Goal: Transaction & Acquisition: Purchase product/service

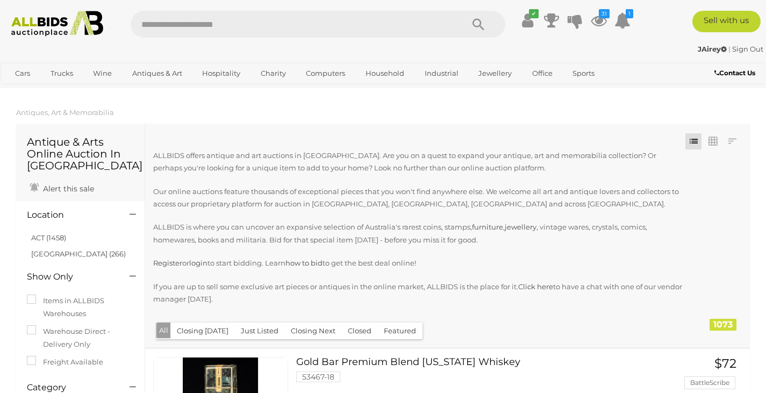
click at [69, 23] on img at bounding box center [57, 24] width 103 height 26
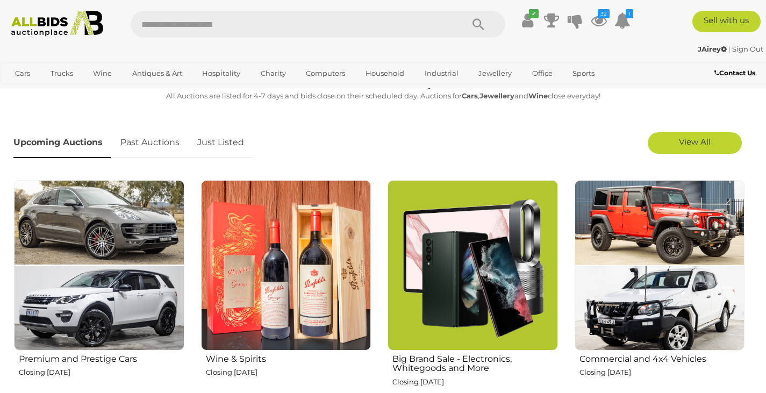
scroll to position [299, 0]
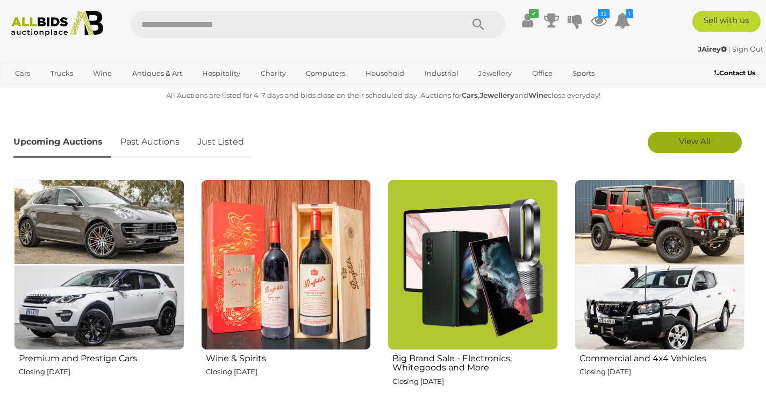
click at [684, 142] on span "View All" at bounding box center [695, 141] width 32 height 10
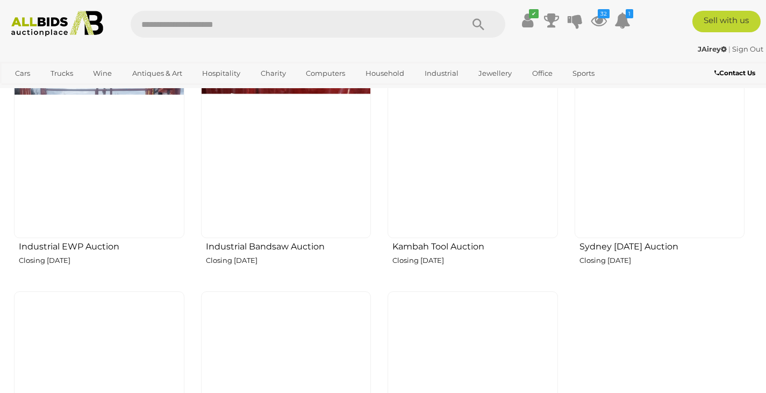
scroll to position [1551, 0]
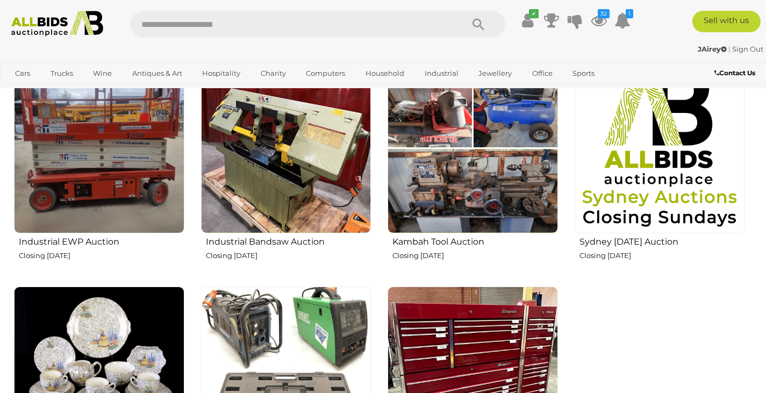
click at [282, 237] on h2 "Industrial Bandsaw Auction" at bounding box center [289, 240] width 166 height 12
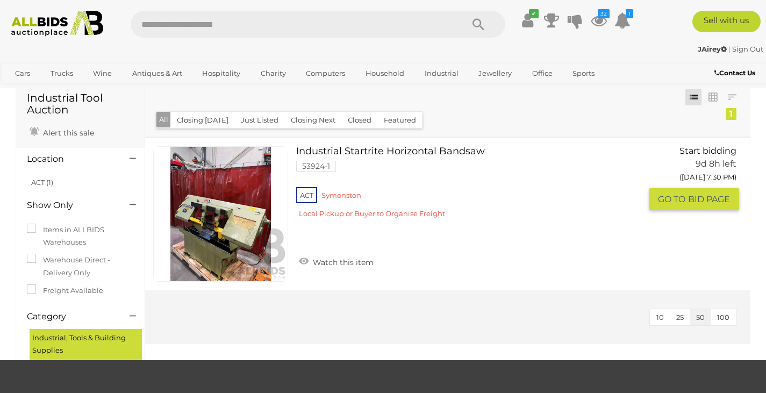
scroll to position [26, 0]
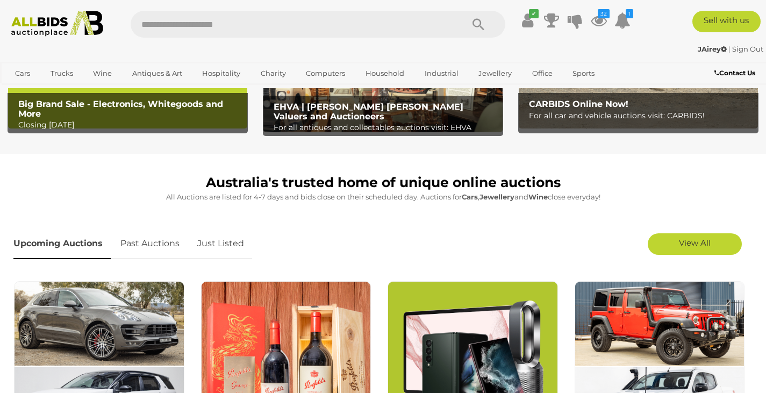
scroll to position [223, 0]
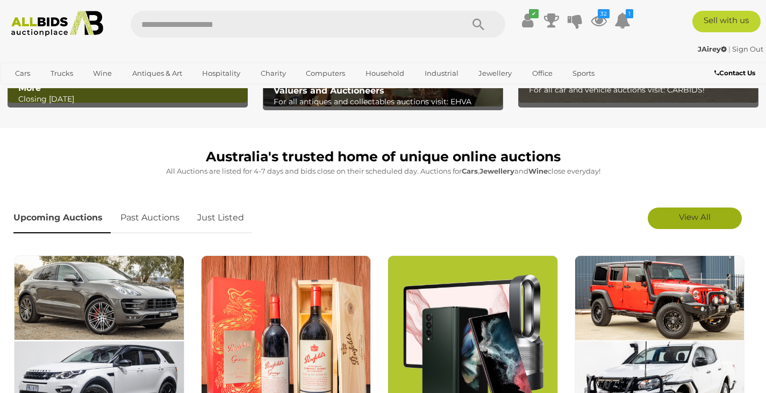
click at [682, 216] on span "View All" at bounding box center [695, 217] width 32 height 10
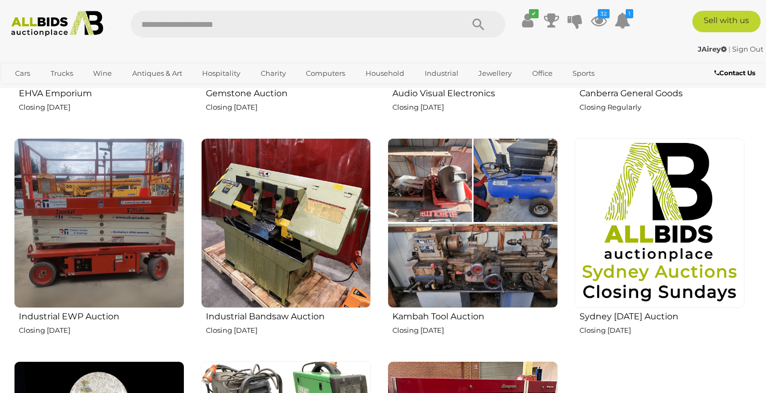
scroll to position [1477, 0]
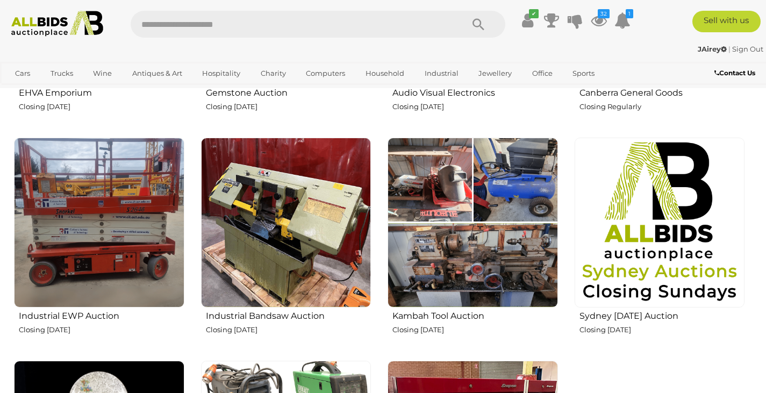
click at [498, 264] on img at bounding box center [473, 223] width 170 height 170
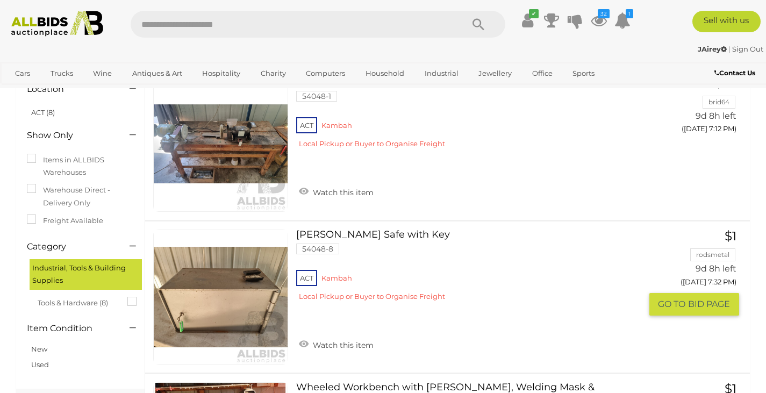
scroll to position [88, 0]
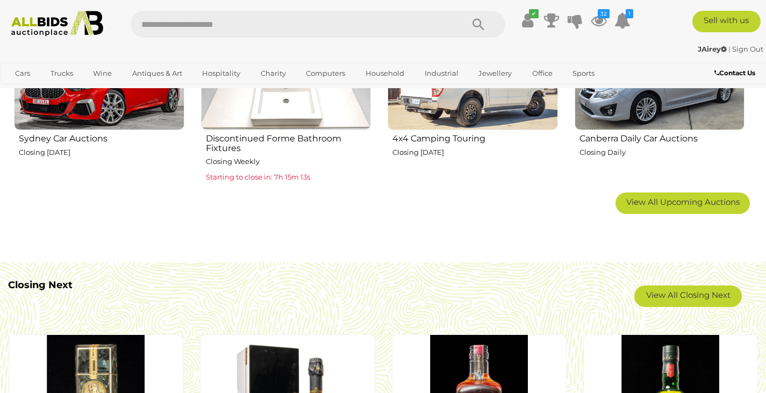
scroll to position [751, 0]
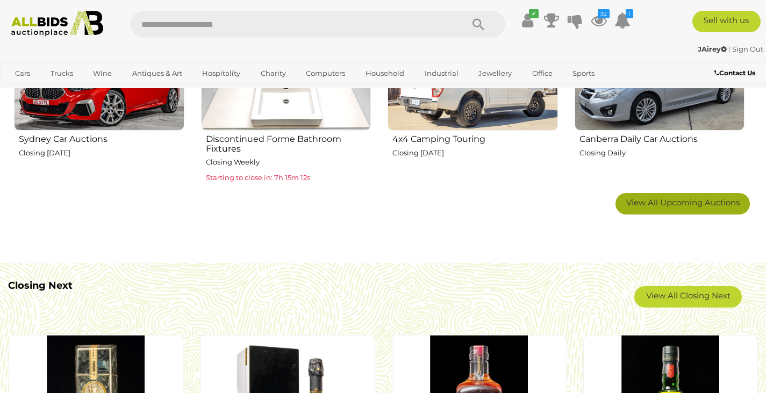
click at [661, 202] on span "View All Upcoming Auctions" at bounding box center [682, 202] width 113 height 10
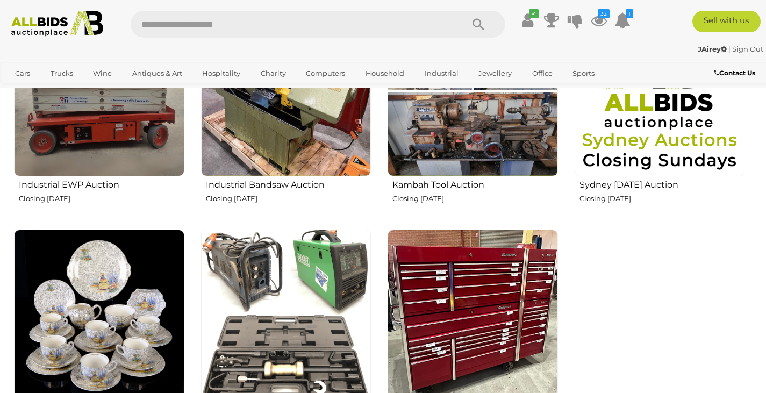
scroll to position [1611, 0]
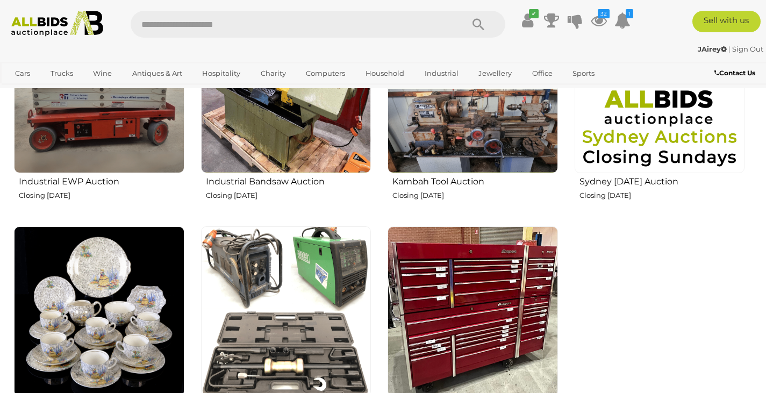
click at [68, 162] on img at bounding box center [99, 88] width 170 height 170
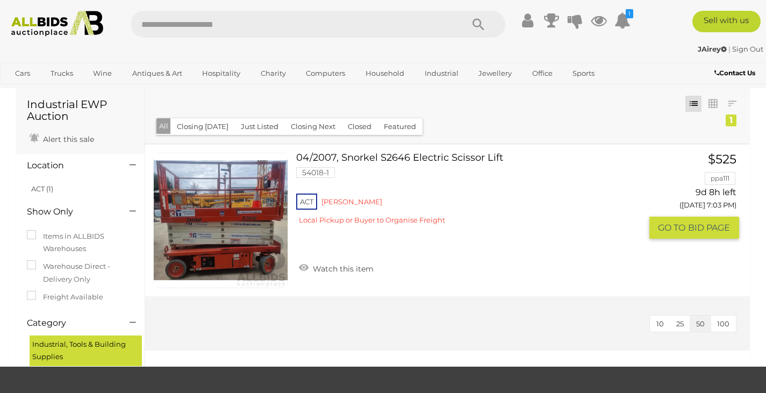
scroll to position [20, 0]
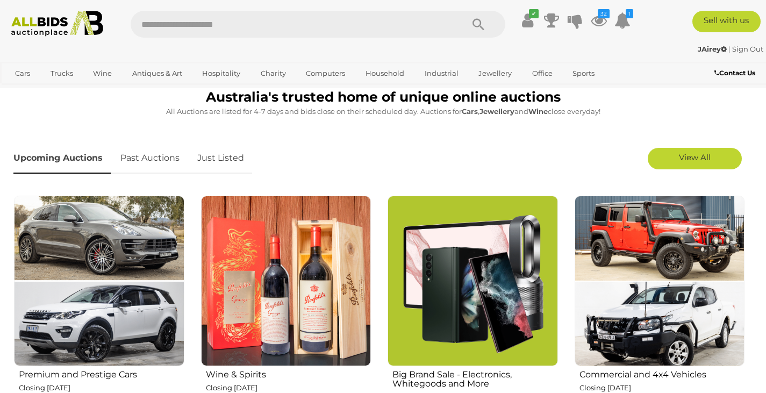
scroll to position [273, 0]
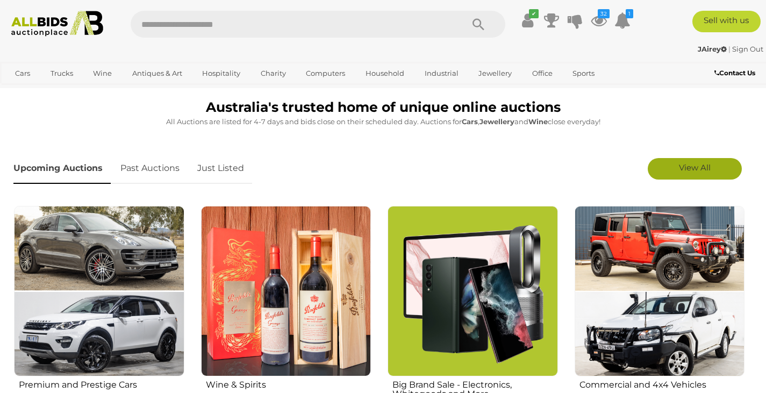
click at [693, 167] on span "View All" at bounding box center [695, 167] width 32 height 10
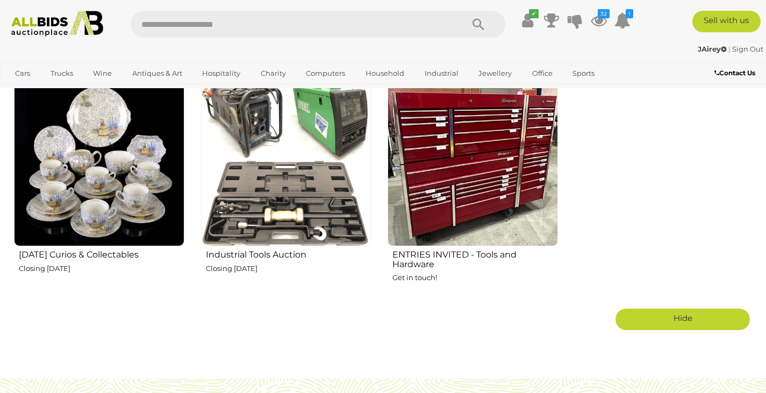
scroll to position [1763, 0]
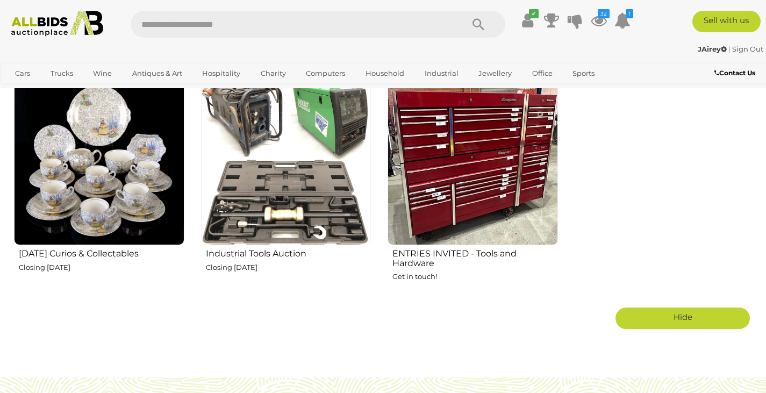
click at [43, 250] on h2 "Friday Curios & Collectables" at bounding box center [102, 252] width 166 height 12
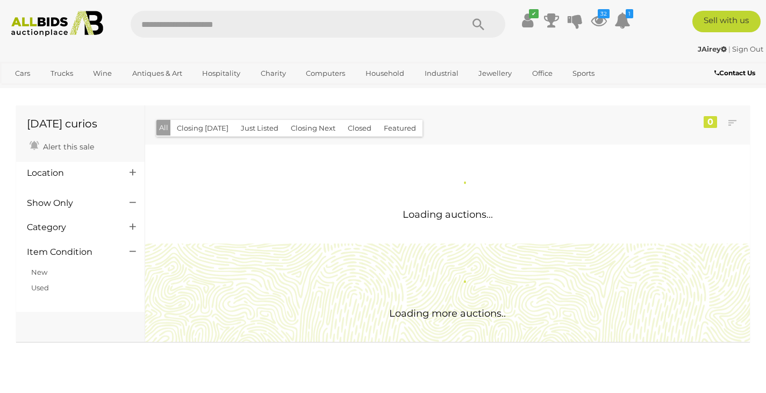
scroll to position [3, 0]
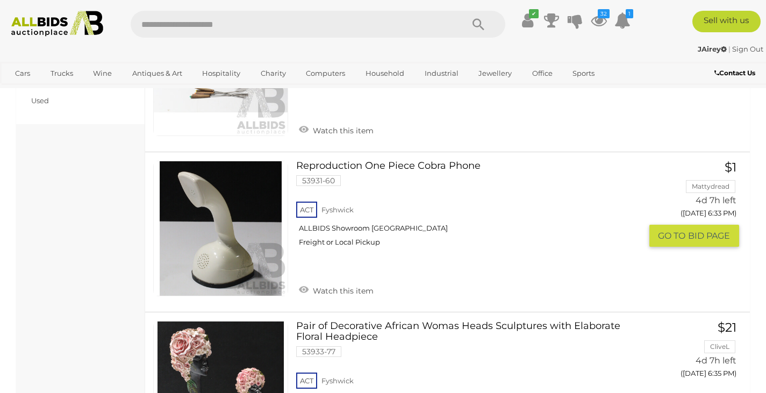
scroll to position [492, 0]
click at [352, 285] on link "Watch this item" at bounding box center [336, 289] width 80 height 16
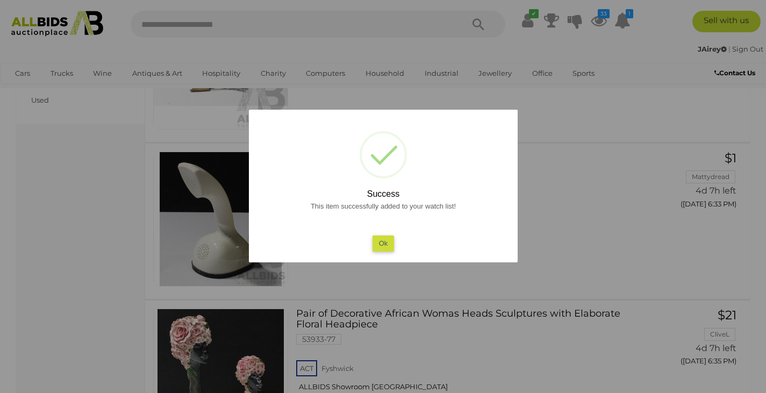
click at [383, 240] on button "Ok" at bounding box center [383, 243] width 22 height 16
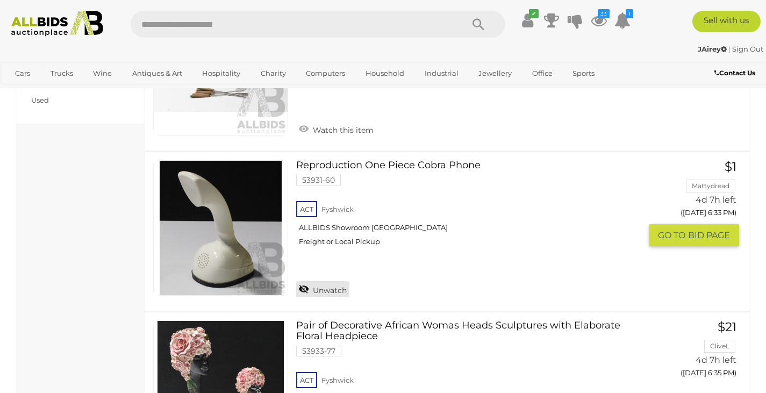
click at [330, 286] on link "Unwatch" at bounding box center [322, 289] width 53 height 16
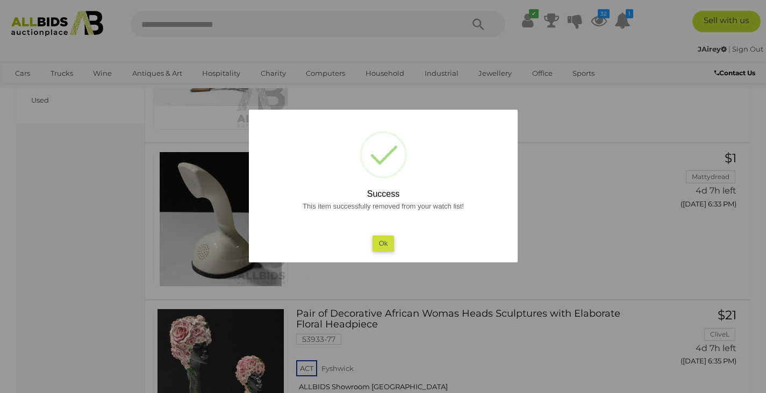
scroll to position [600, 0]
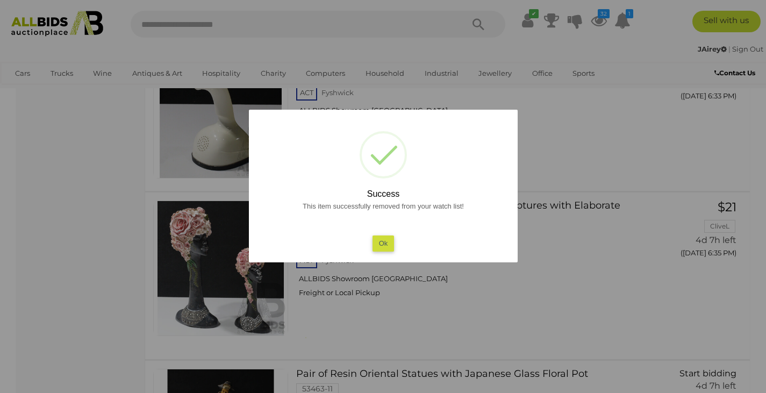
click at [382, 242] on button "Ok" at bounding box center [383, 243] width 22 height 16
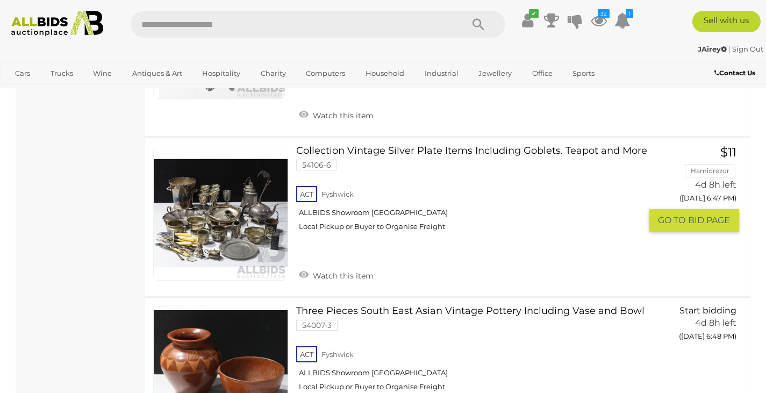
scroll to position [2657, 0]
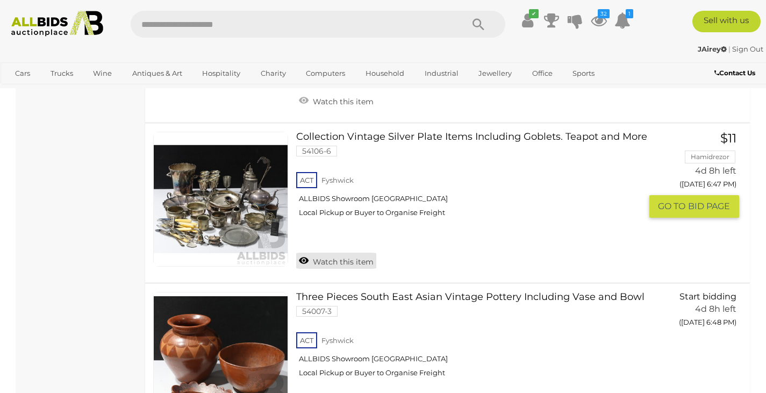
click at [324, 257] on link "Watch this item" at bounding box center [336, 261] width 80 height 16
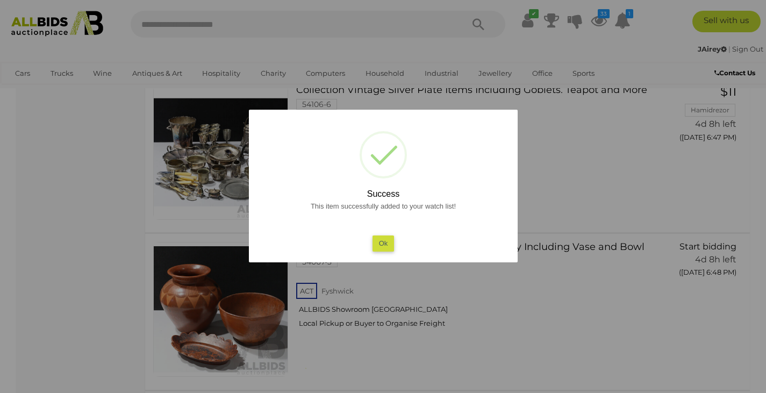
scroll to position [2857, 0]
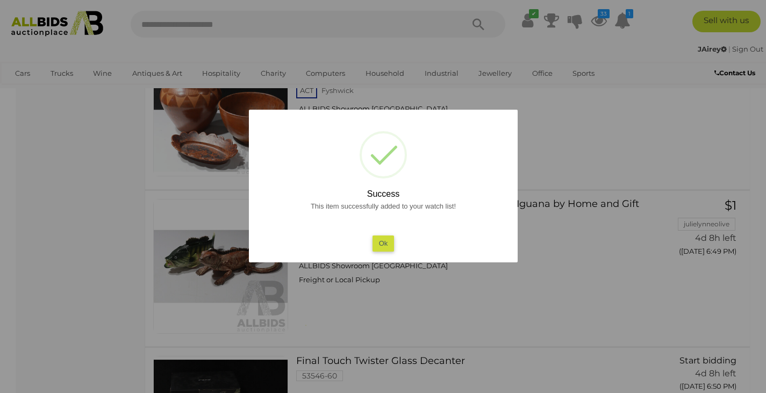
click at [380, 241] on button "Ok" at bounding box center [383, 243] width 22 height 16
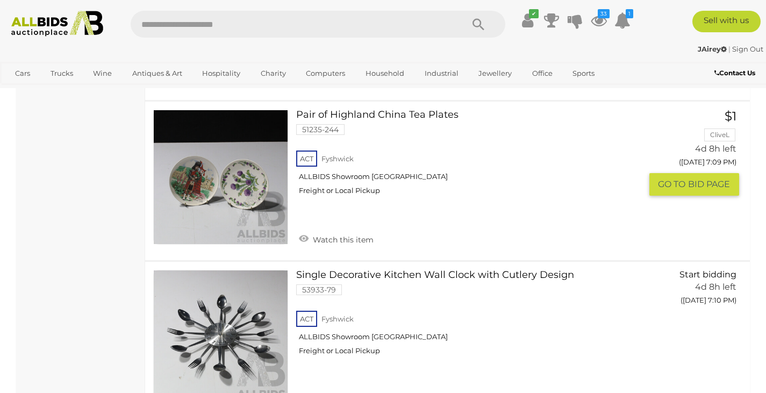
scroll to position [5450, 0]
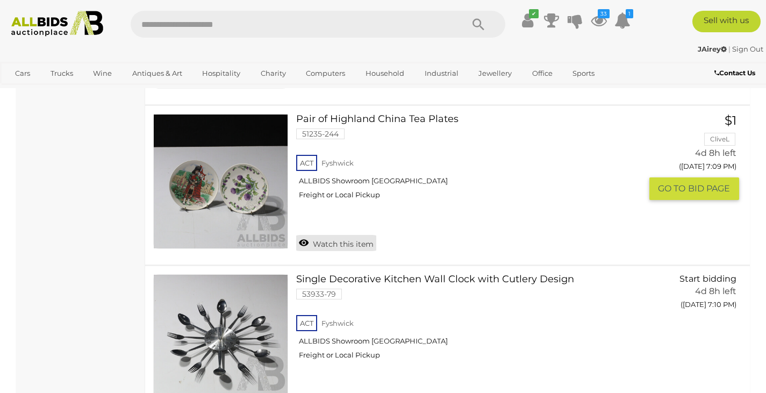
click at [342, 240] on link "Watch this item" at bounding box center [336, 243] width 80 height 16
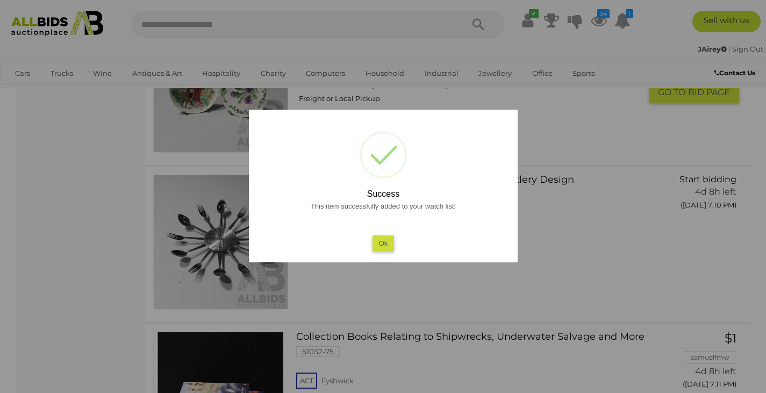
scroll to position [5453, 0]
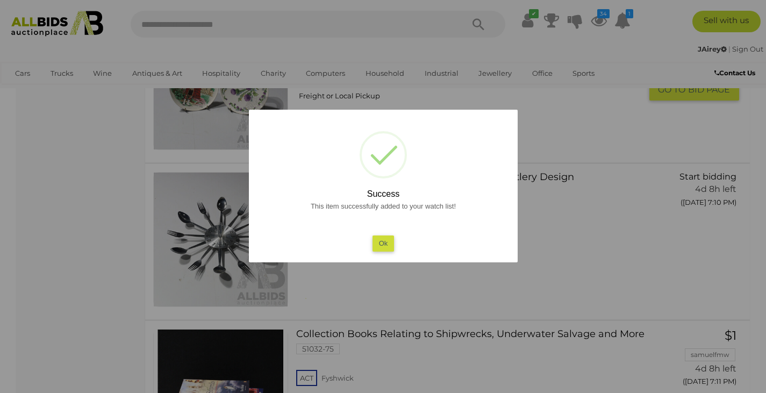
click at [385, 244] on button "Ok" at bounding box center [383, 243] width 22 height 16
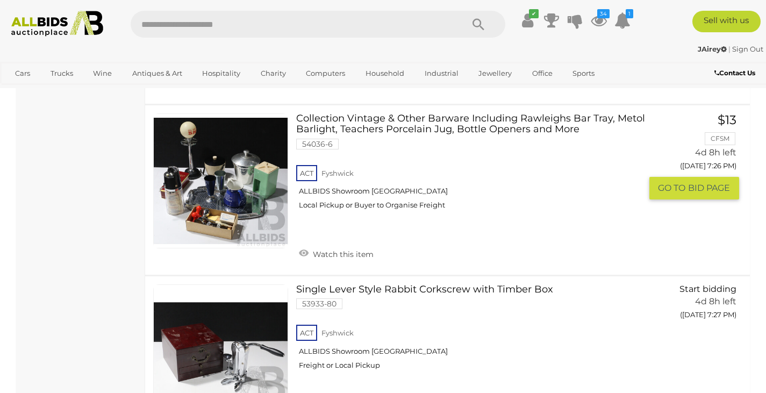
scroll to position [7856, 0]
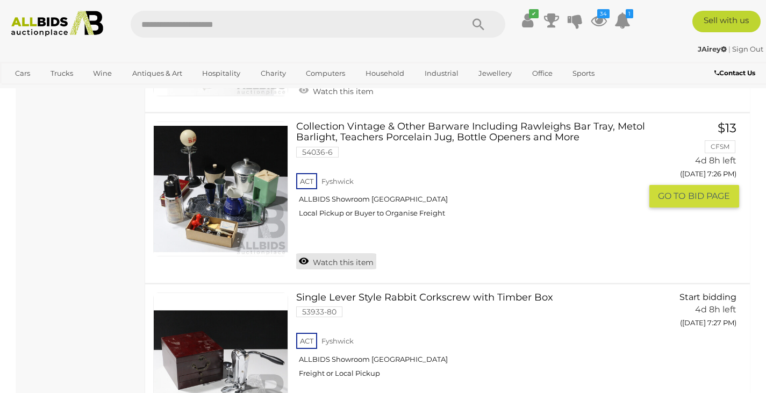
click at [340, 263] on link "Watch this item" at bounding box center [336, 261] width 80 height 16
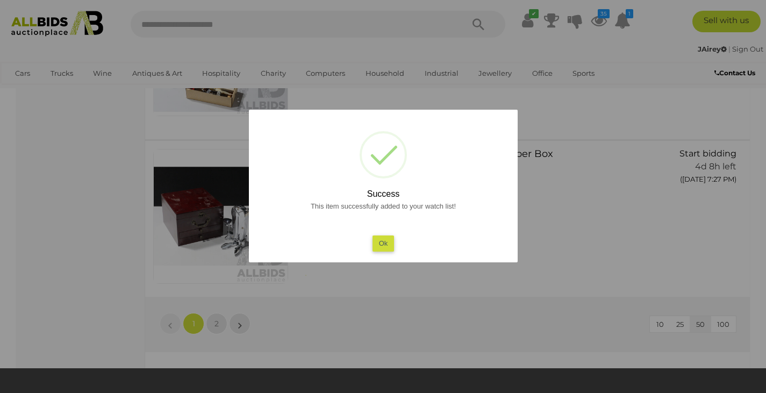
click at [213, 340] on div at bounding box center [383, 196] width 766 height 393
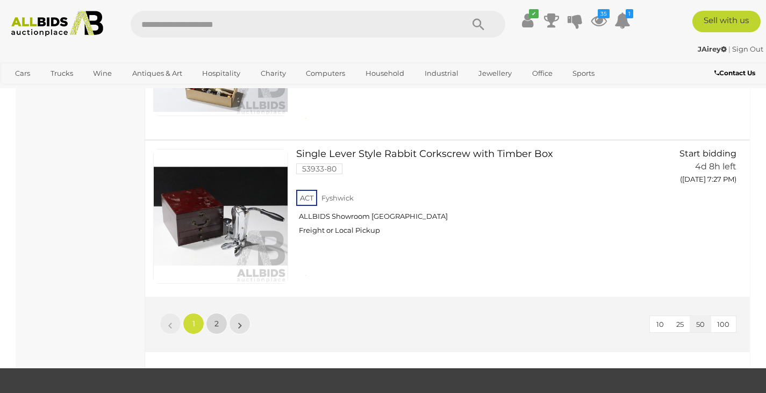
click at [215, 328] on span "2" at bounding box center [216, 324] width 4 height 10
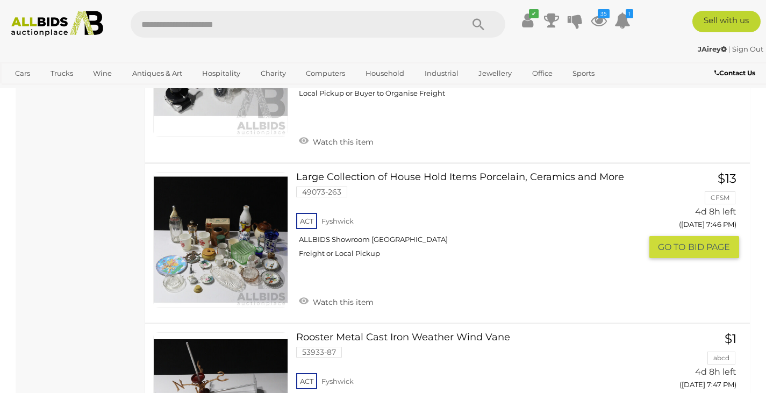
scroll to position [1794, 0]
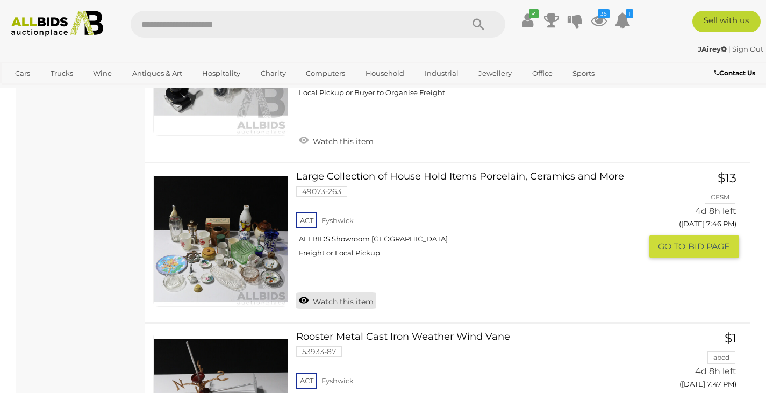
click at [342, 292] on link "Watch this item" at bounding box center [336, 300] width 80 height 16
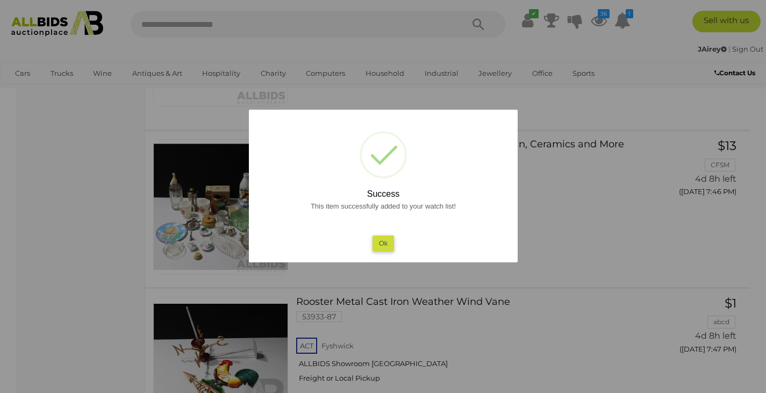
click at [382, 241] on button "Ok" at bounding box center [383, 243] width 22 height 16
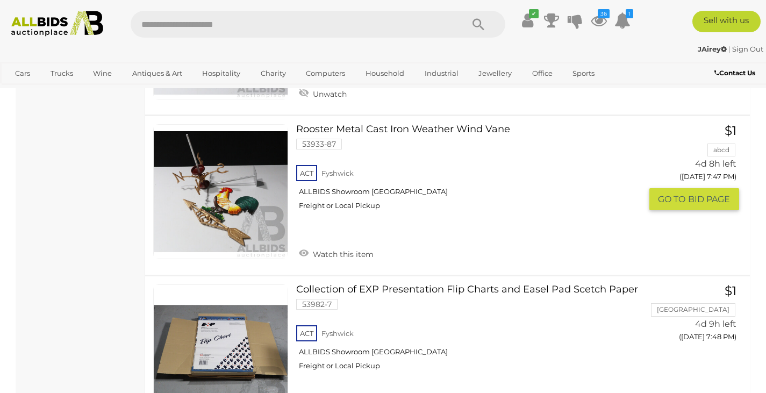
scroll to position [2011, 0]
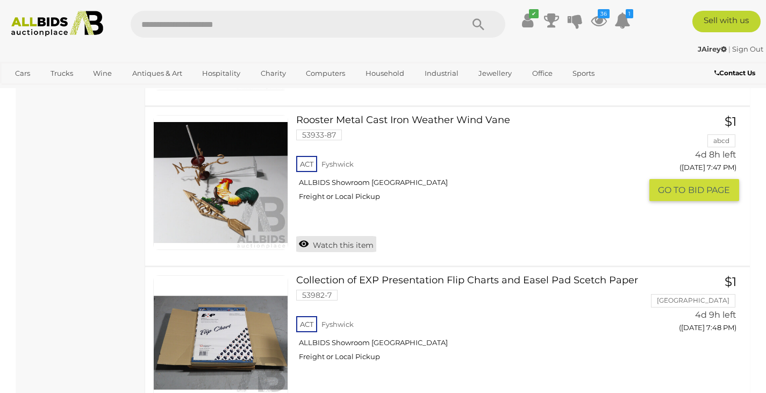
click at [343, 236] on link "Watch this item" at bounding box center [336, 244] width 80 height 16
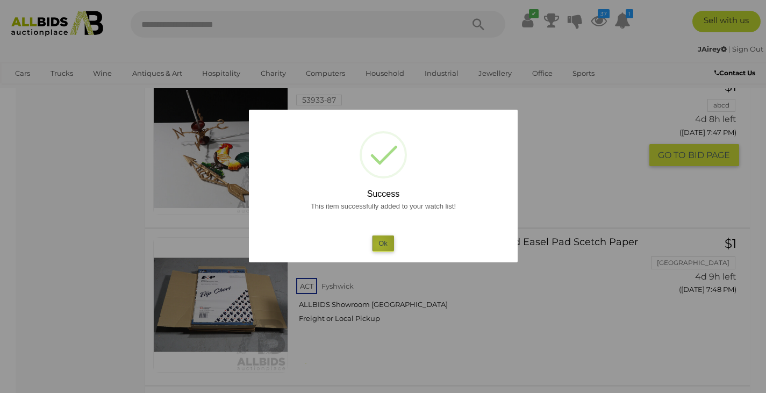
click at [378, 245] on button "Ok" at bounding box center [383, 243] width 22 height 16
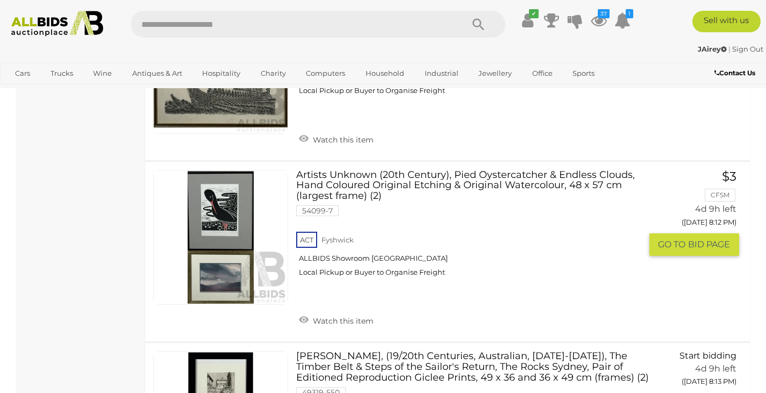
scroll to position [4615, 0]
click at [339, 311] on link "Watch this item" at bounding box center [336, 319] width 80 height 16
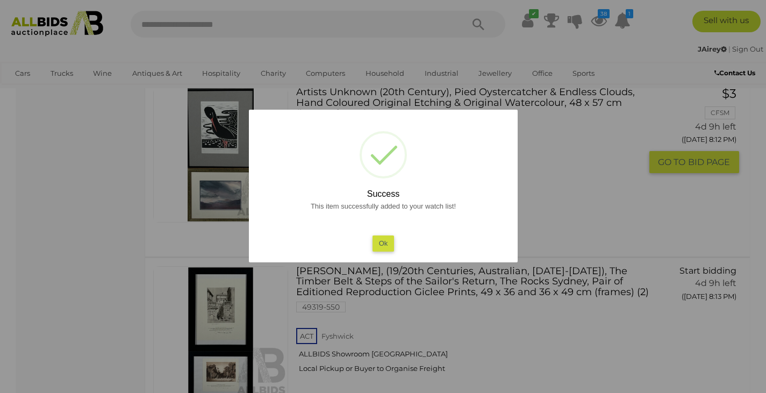
scroll to position [4549, 0]
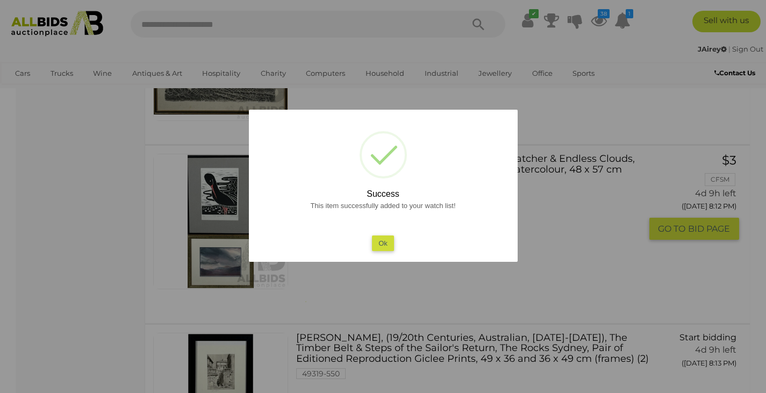
click at [381, 245] on button "Ok" at bounding box center [383, 243] width 22 height 16
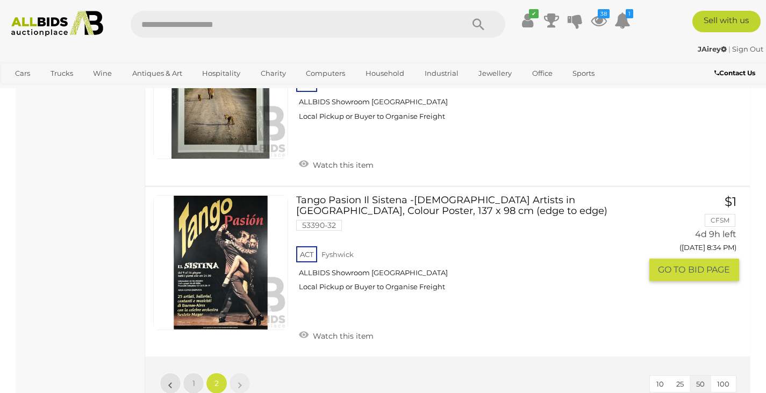
scroll to position [7205, 0]
click at [344, 326] on link "Watch this item" at bounding box center [336, 334] width 80 height 16
